Goal: Information Seeking & Learning: Compare options

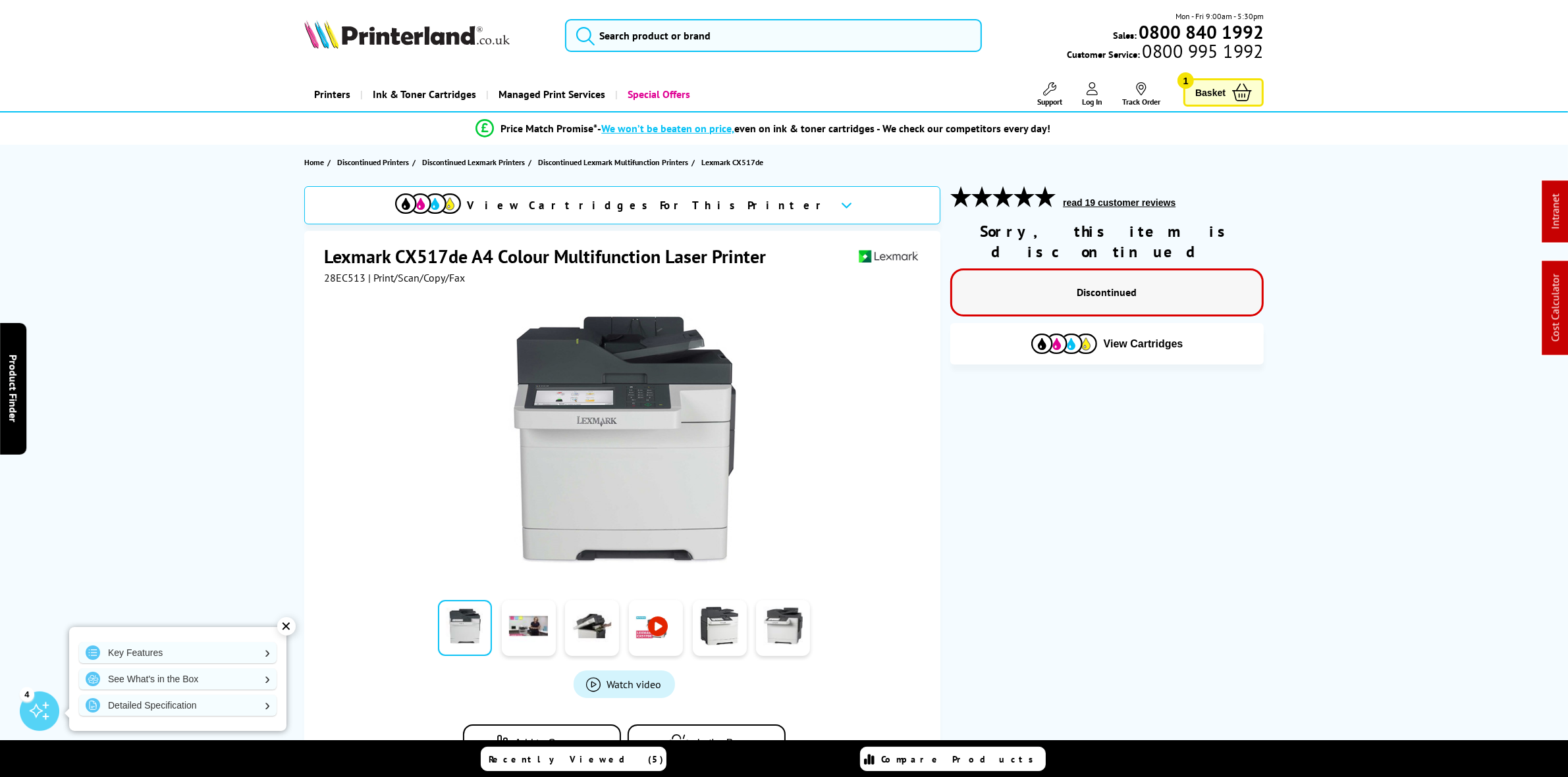
click at [679, 18] on div "Mon - Fri 9:00am - 5:30pm Sales: 0800 840 1992 Customer Service: 0800 995 1992" at bounding box center [784, 39] width 1054 height 58
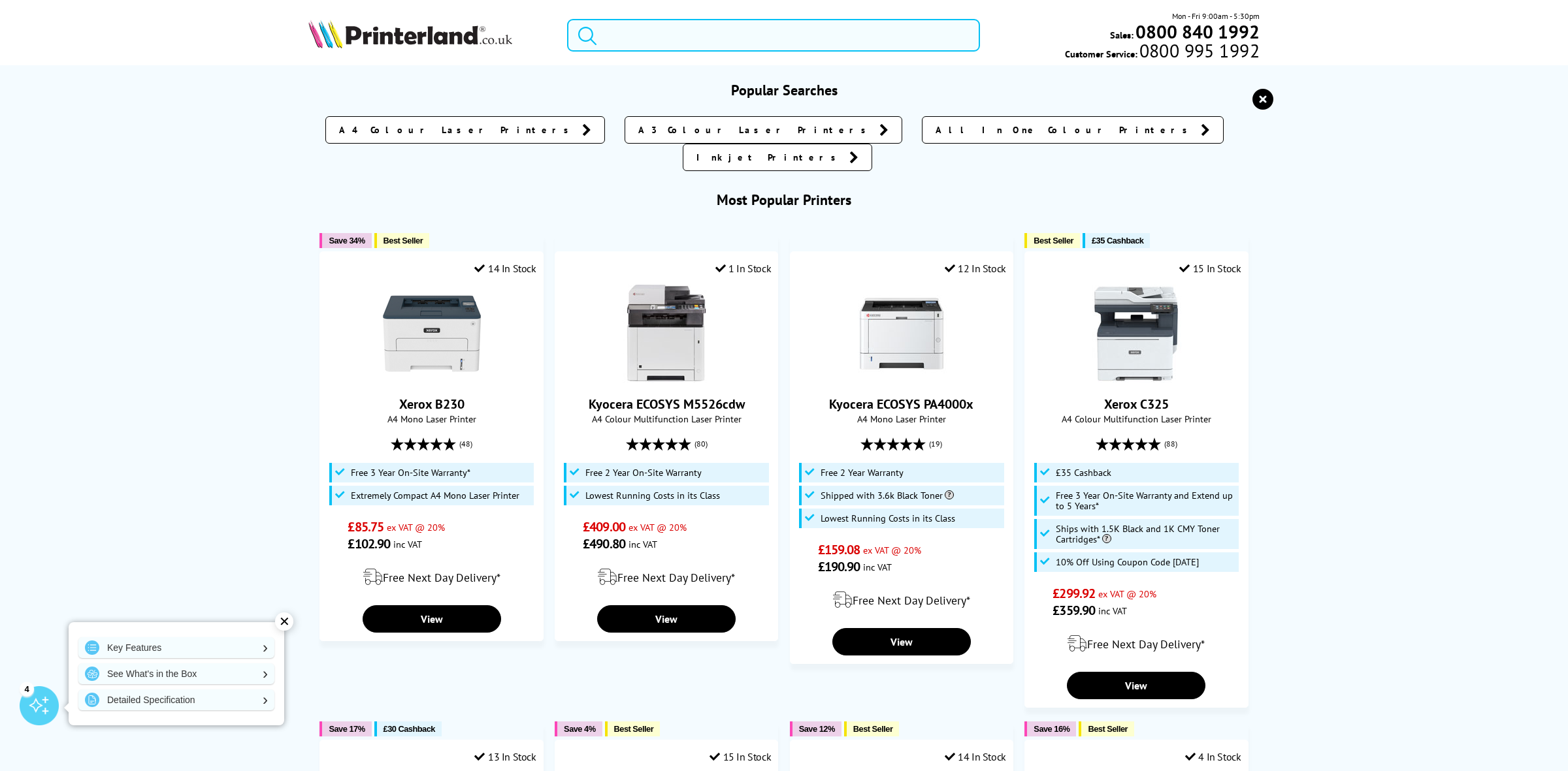
click at [646, 30] on input "search" at bounding box center [773, 35] width 413 height 33
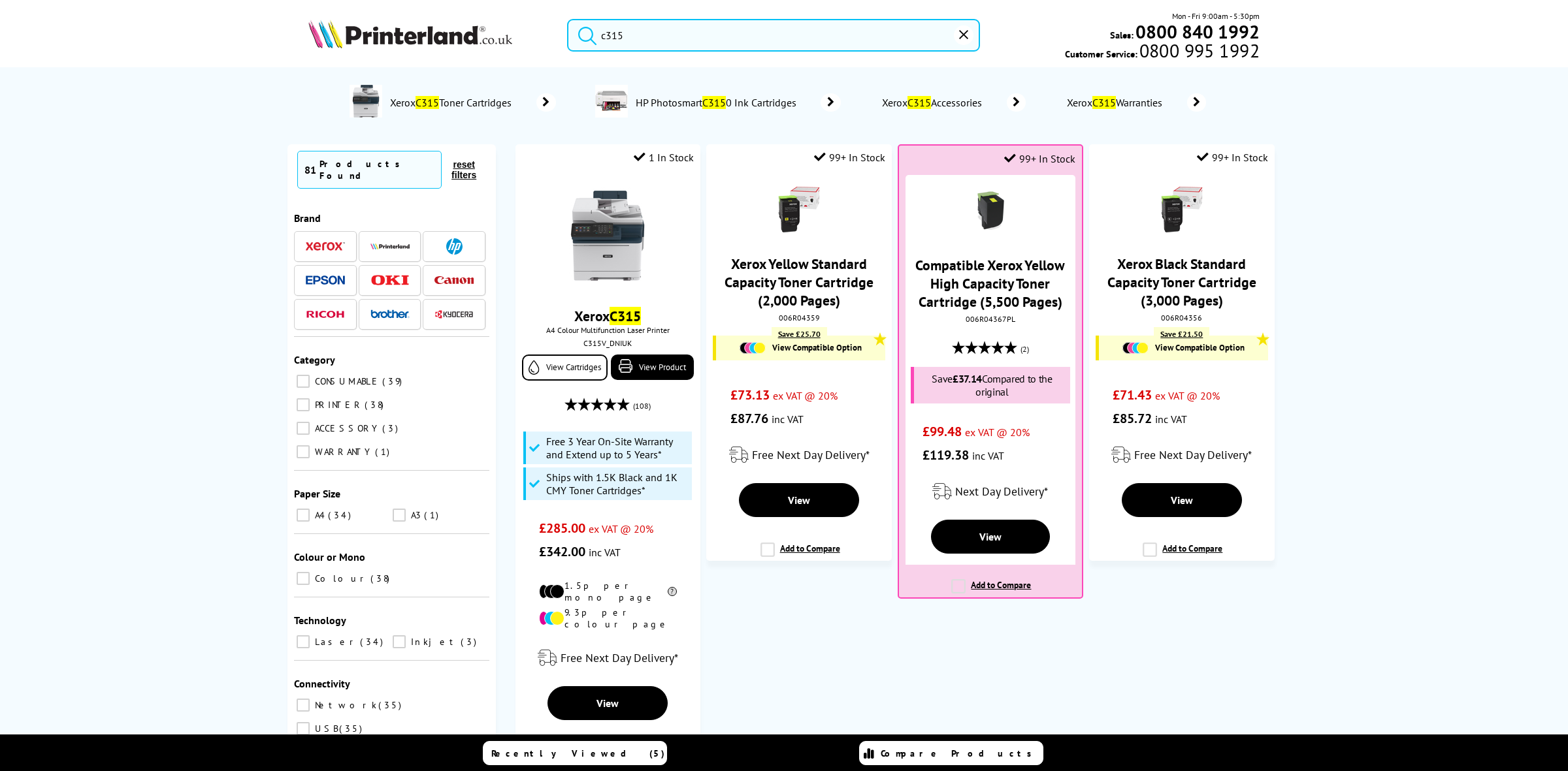
type input "c315"
click at [558, 227] on img at bounding box center [608, 237] width 98 height 98
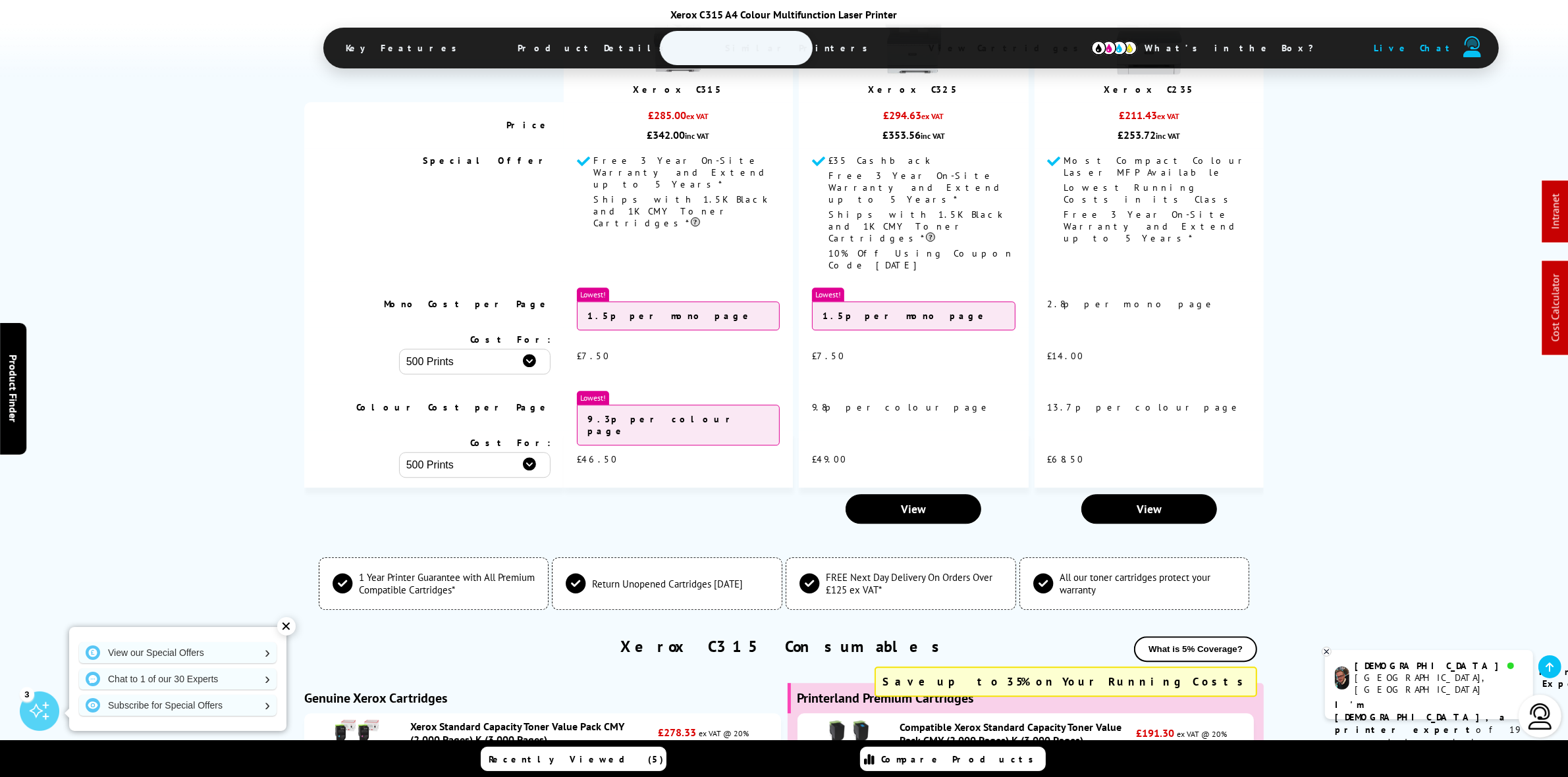
scroll to position [4525, 0]
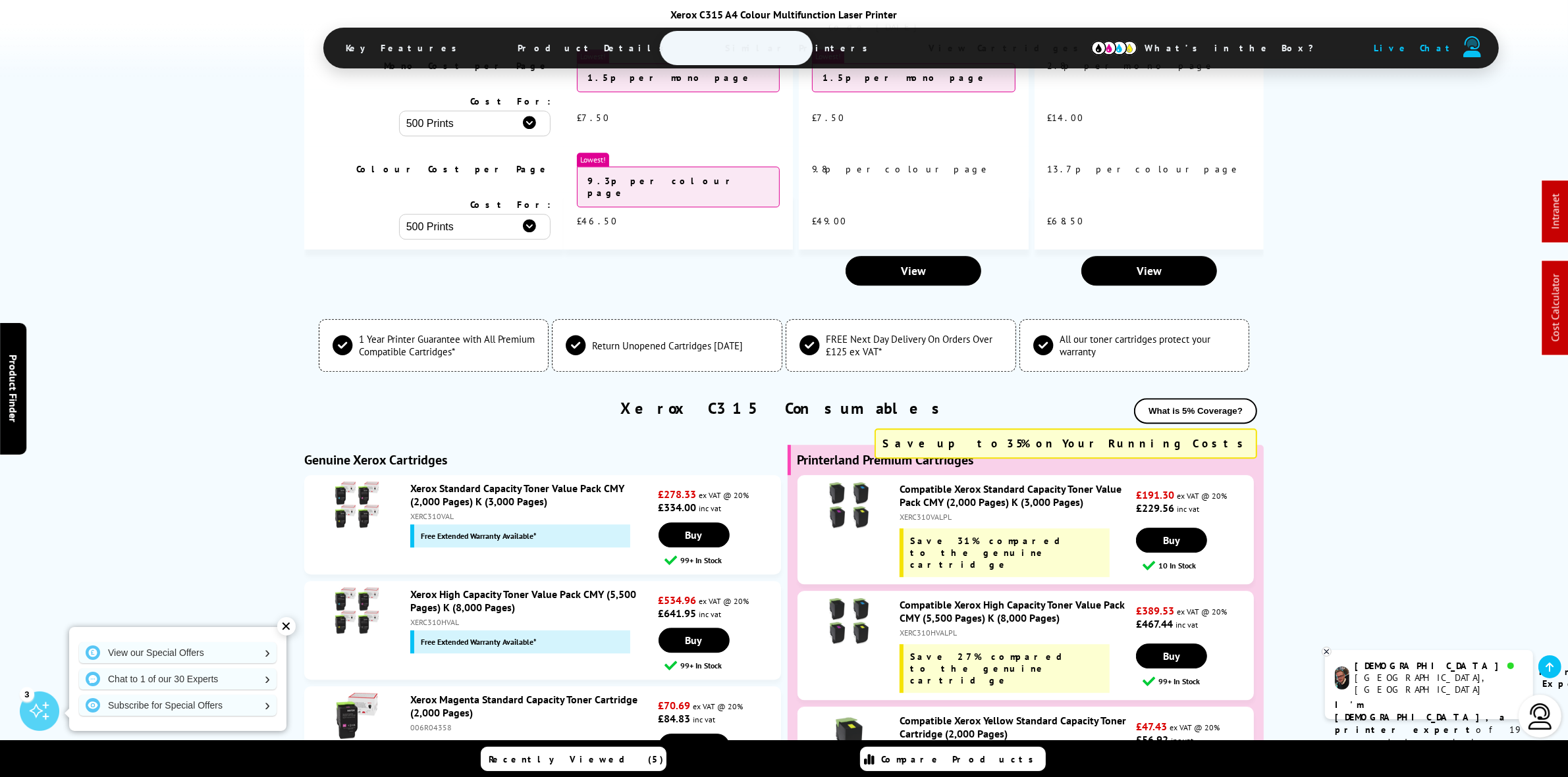
click at [922, 512] on div "XERC310VALPL" at bounding box center [1016, 516] width 233 height 10
copy div "XERC310VALPL"
